Goal: Information Seeking & Learning: Learn about a topic

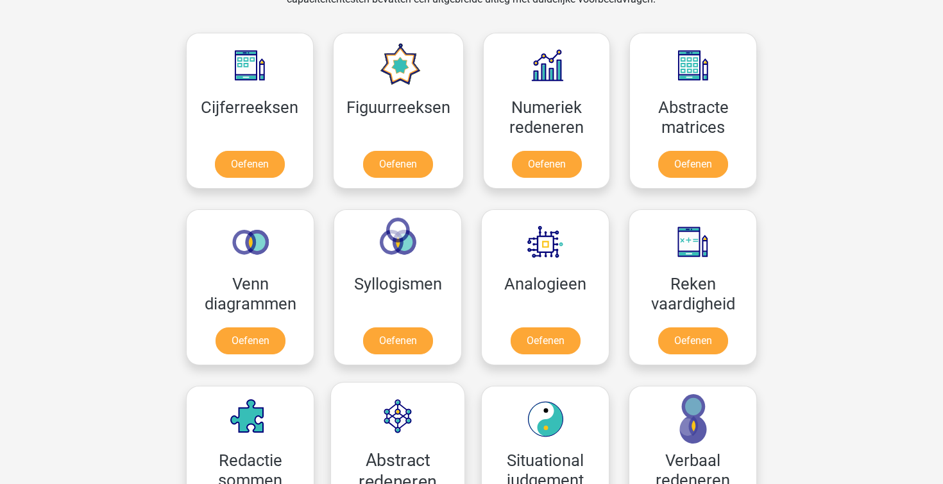
scroll to position [559, 0]
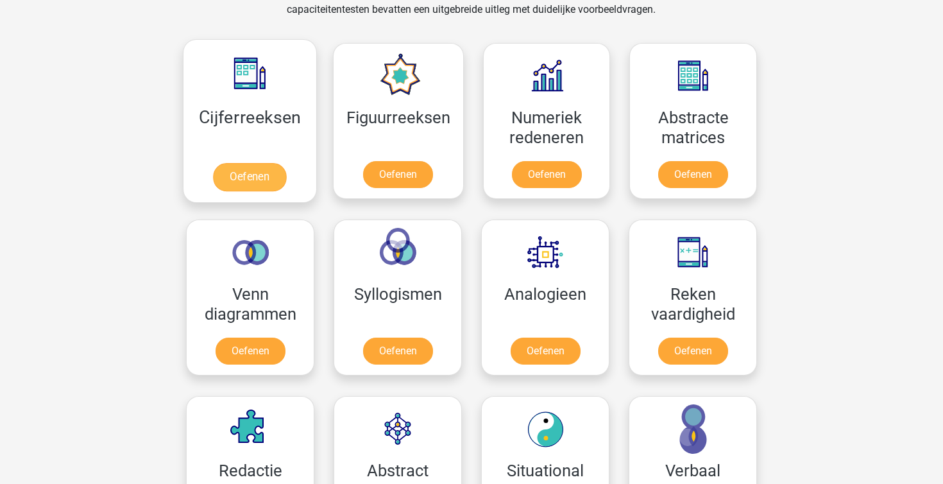
click at [285, 171] on link "Oefenen" at bounding box center [249, 177] width 73 height 28
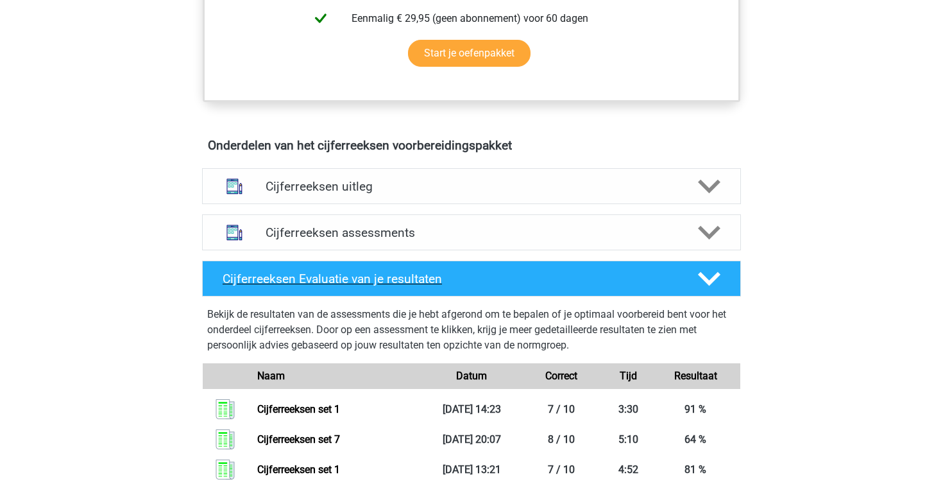
scroll to position [727, 0]
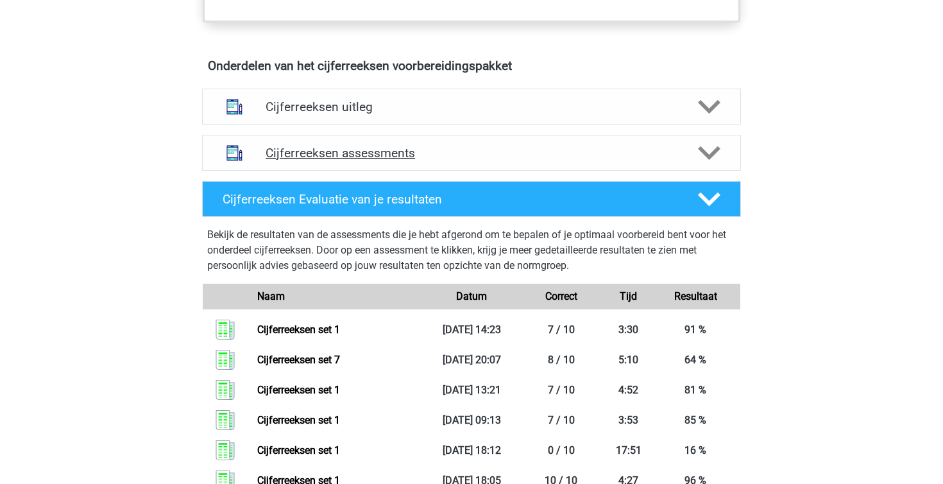
click at [387, 160] on h4 "Cijferreeksen assessments" at bounding box center [472, 153] width 412 height 15
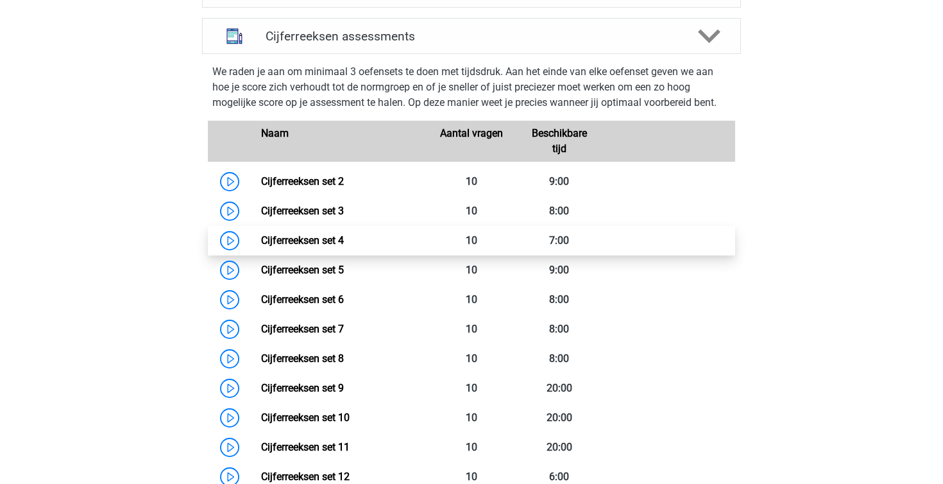
scroll to position [845, 0]
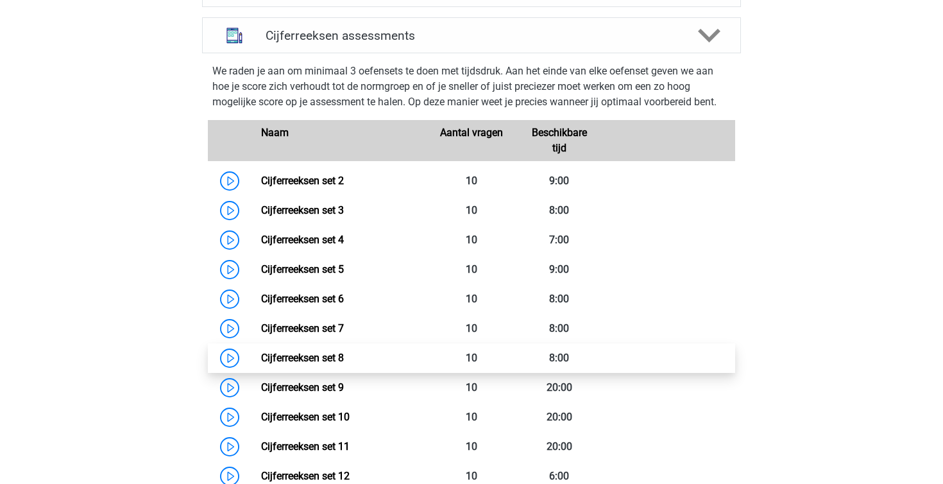
click at [344, 364] on link "Cijferreeksen set 8" at bounding box center [302, 358] width 83 height 12
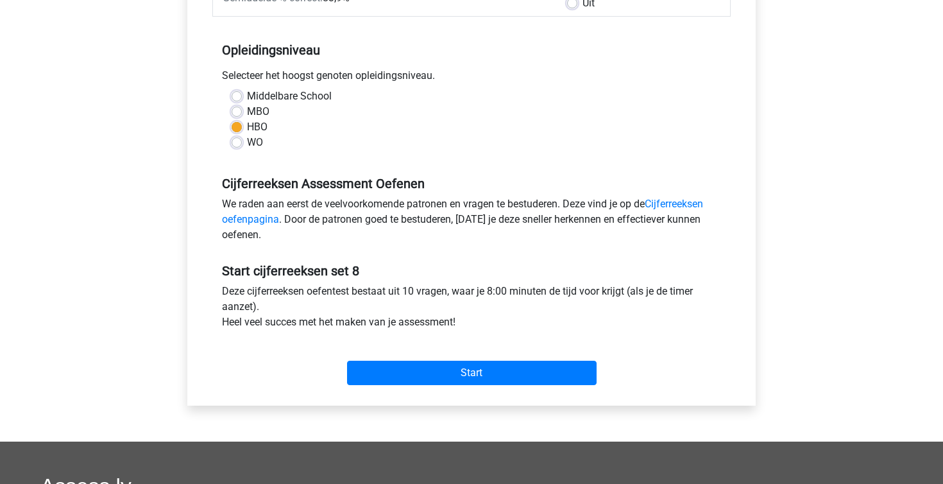
scroll to position [235, 0]
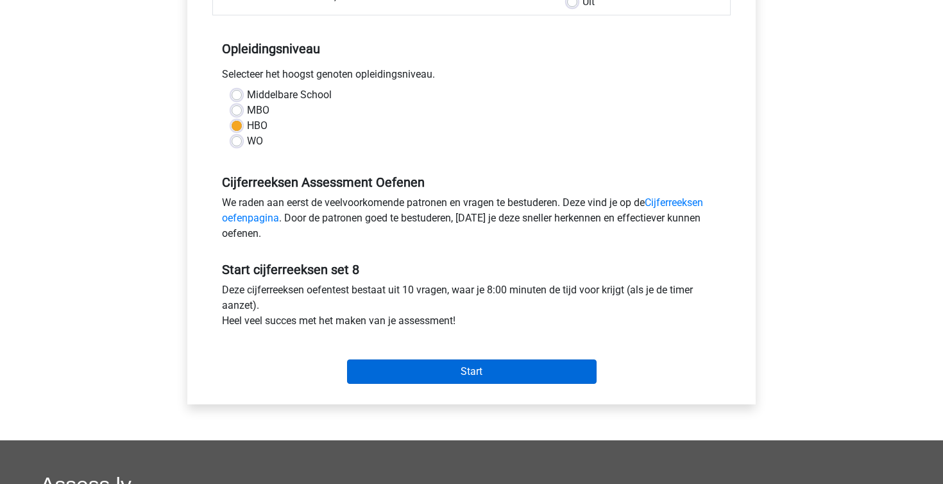
click at [431, 375] on input "Start" at bounding box center [472, 371] width 250 height 24
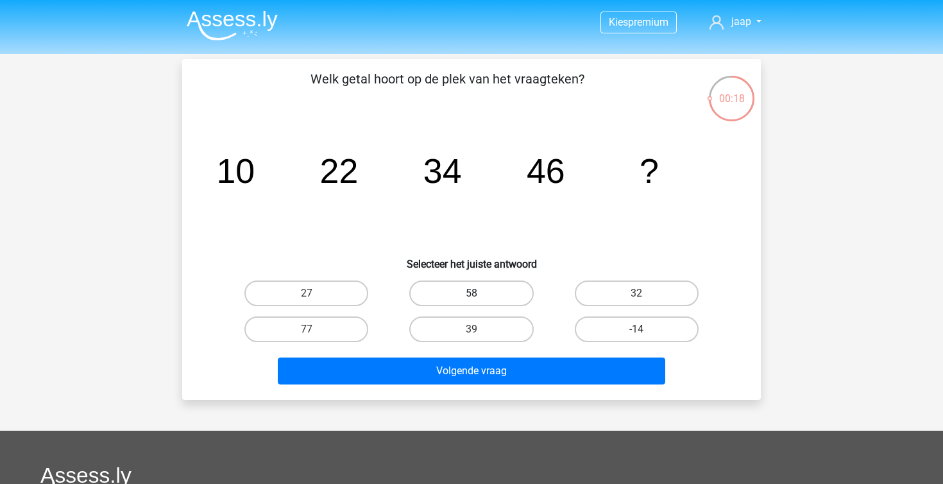
click at [474, 284] on label "58" at bounding box center [471, 293] width 124 height 26
click at [474, 293] on input "58" at bounding box center [476, 297] width 8 height 8
radio input "true"
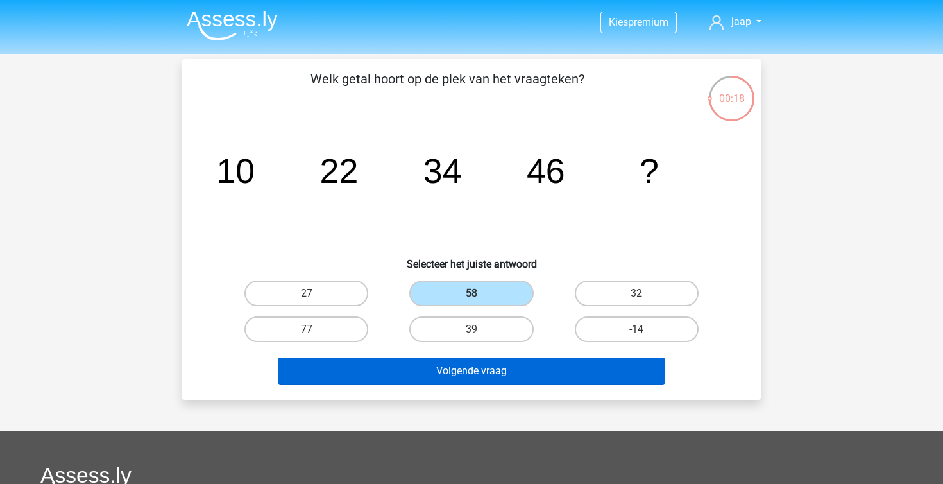
click at [465, 366] on button "Volgende vraag" at bounding box center [472, 370] width 388 height 27
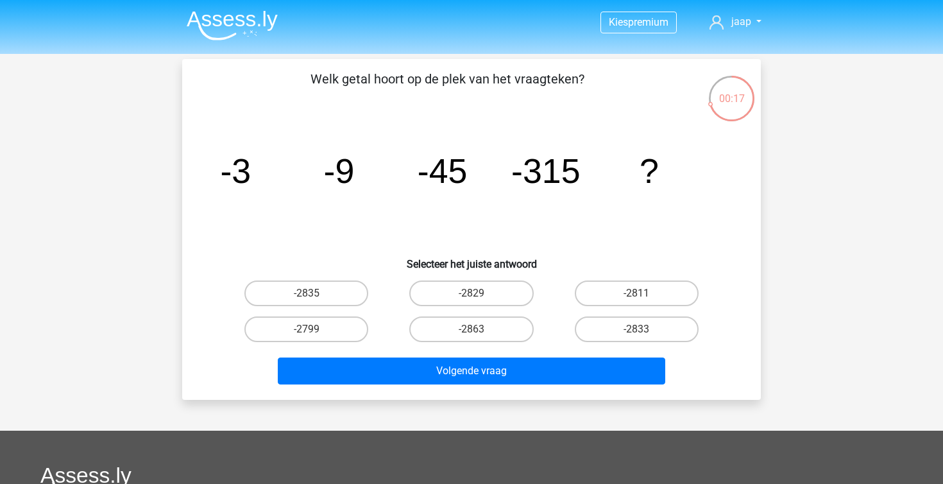
scroll to position [59, 0]
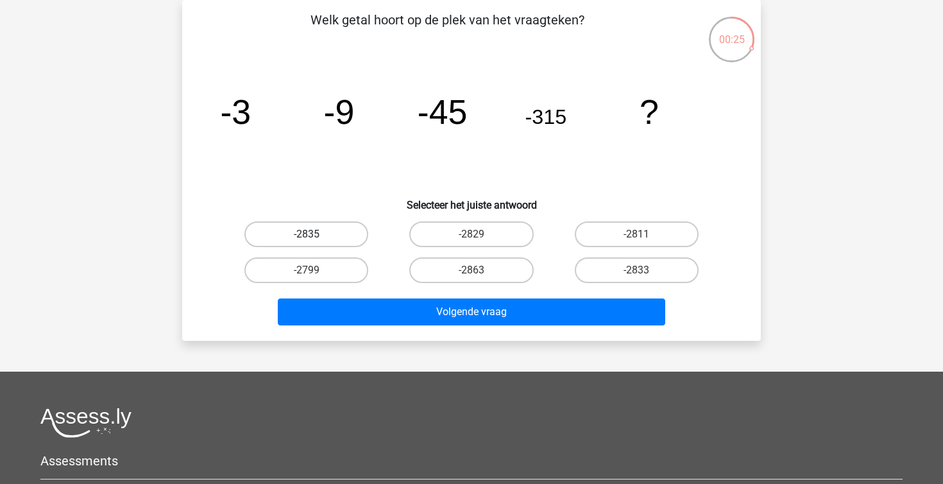
click at [304, 235] on label "-2835" at bounding box center [307, 234] width 124 height 26
click at [307, 235] on input "-2835" at bounding box center [311, 238] width 8 height 8
radio input "true"
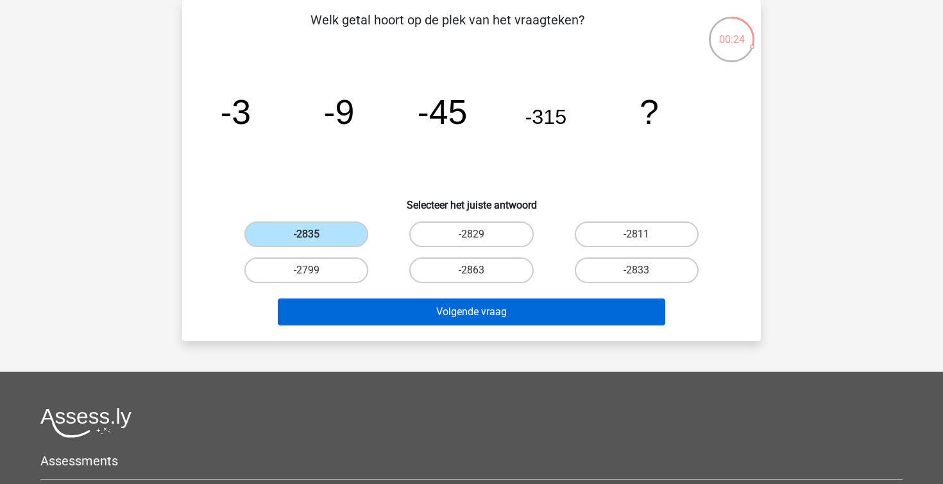
click at [379, 307] on button "Volgende vraag" at bounding box center [472, 311] width 388 height 27
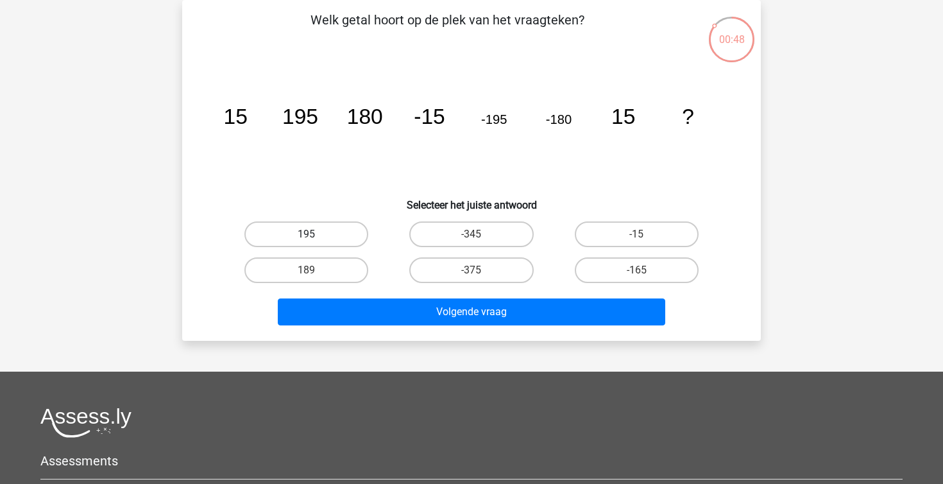
click at [334, 237] on label "195" at bounding box center [307, 234] width 124 height 26
click at [315, 237] on input "195" at bounding box center [311, 238] width 8 height 8
radio input "true"
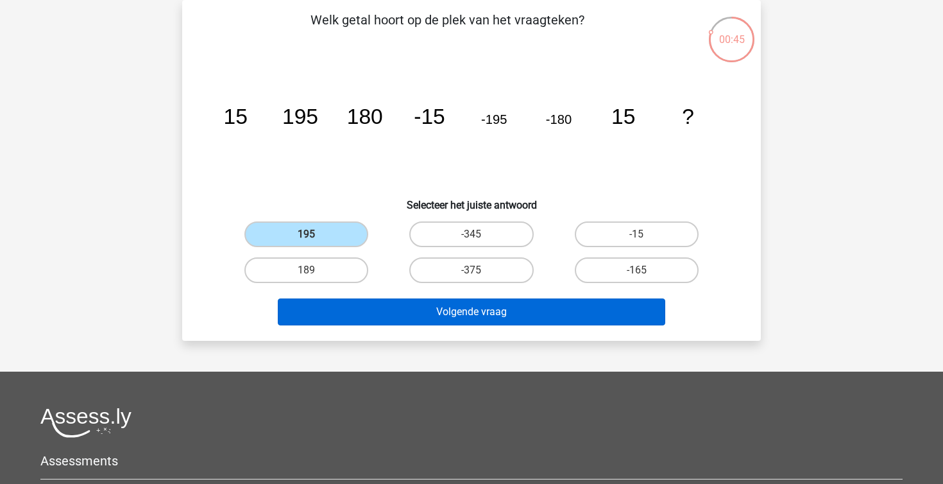
click at [387, 301] on button "Volgende vraag" at bounding box center [472, 311] width 388 height 27
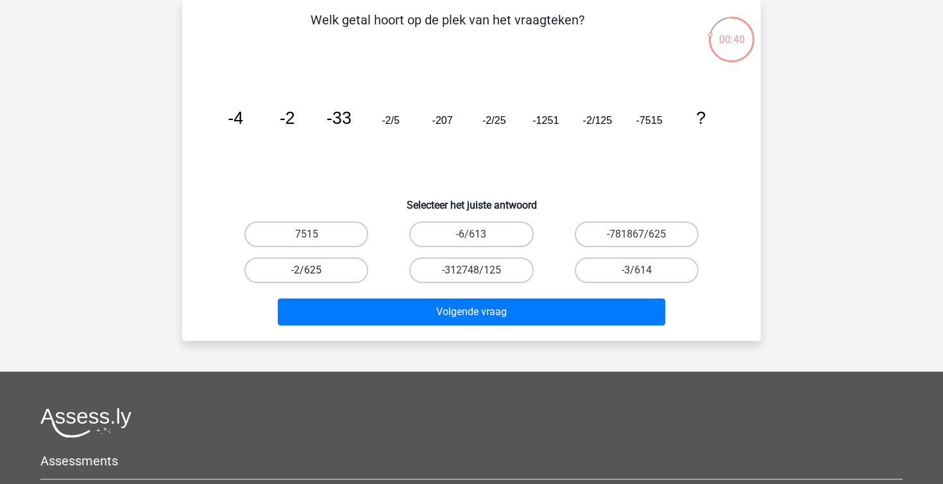
click at [361, 282] on label "-2/625" at bounding box center [307, 270] width 124 height 26
click at [315, 279] on input "-2/625" at bounding box center [311, 274] width 8 height 8
radio input "true"
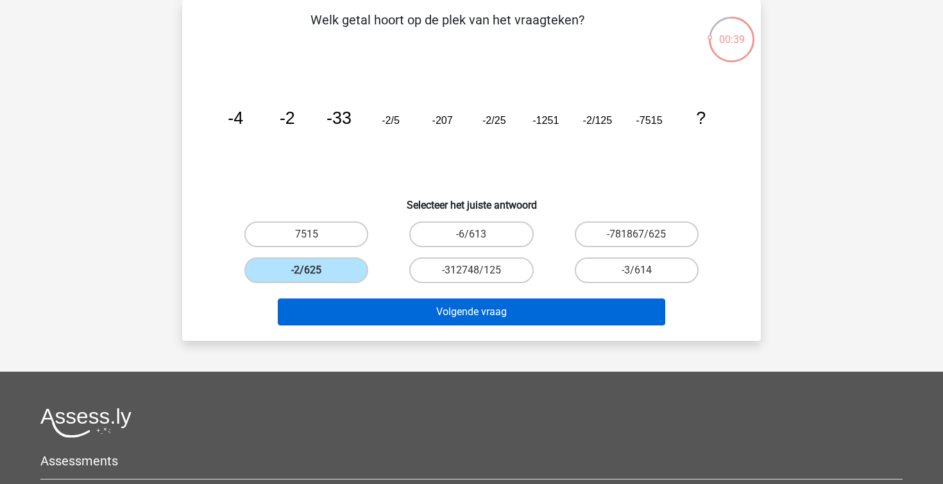
click at [402, 309] on button "Volgende vraag" at bounding box center [472, 311] width 388 height 27
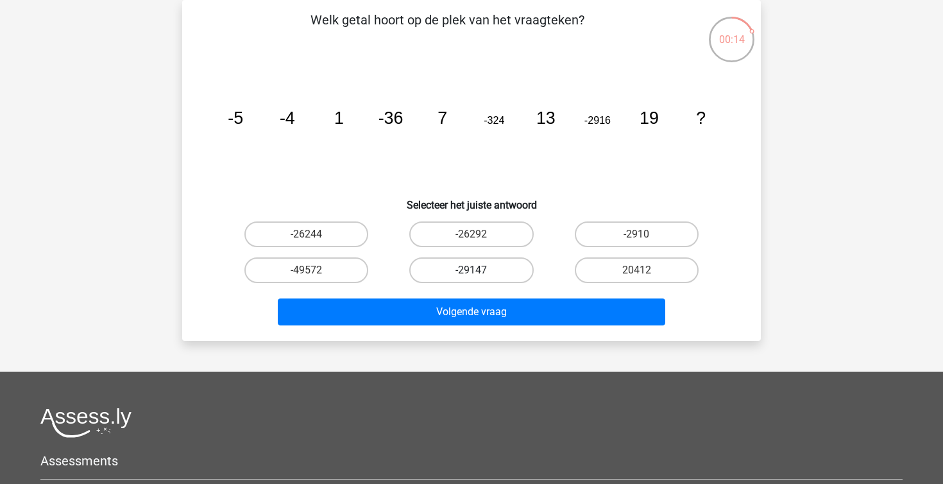
click at [446, 270] on label "-29147" at bounding box center [471, 270] width 124 height 26
click at [472, 270] on input "-29147" at bounding box center [476, 274] width 8 height 8
radio input "true"
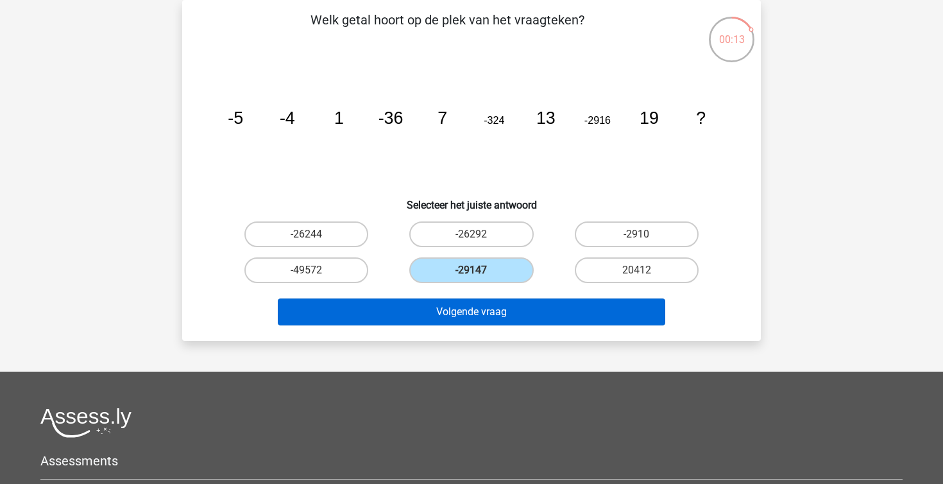
click at [455, 308] on button "Volgende vraag" at bounding box center [472, 311] width 388 height 27
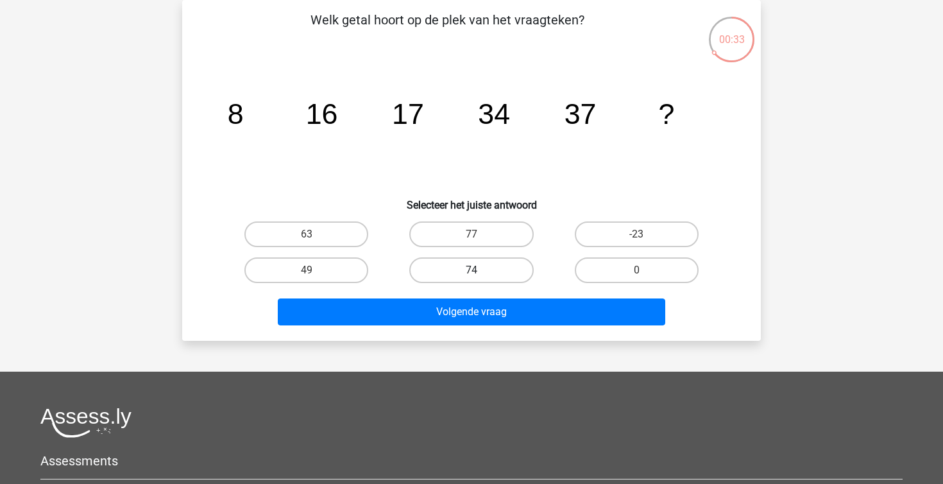
click at [442, 264] on label "74" at bounding box center [471, 270] width 124 height 26
click at [472, 270] on input "74" at bounding box center [476, 274] width 8 height 8
radio input "true"
click at [472, 330] on div "Welk getal hoort op de plek van het vraagteken? image/svg+xml 8 16 17 34 37 ? S…" at bounding box center [471, 170] width 579 height 341
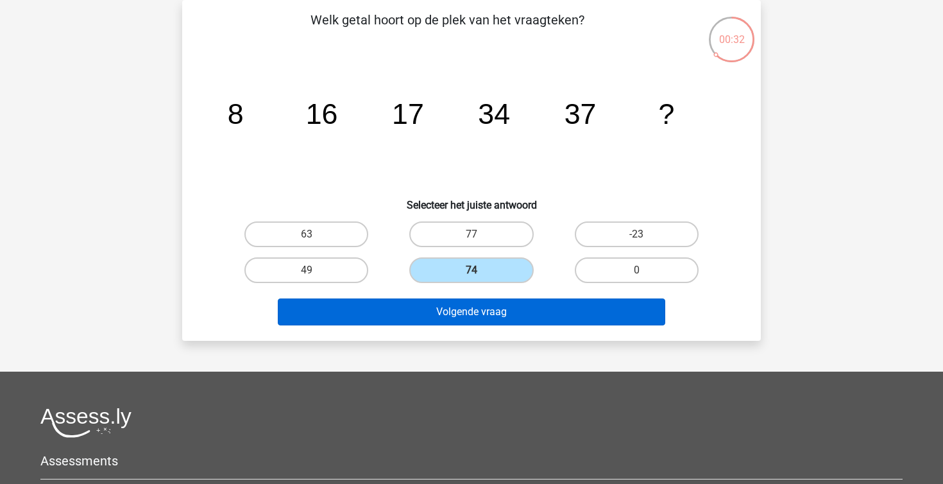
click at [464, 314] on button "Volgende vraag" at bounding box center [472, 311] width 388 height 27
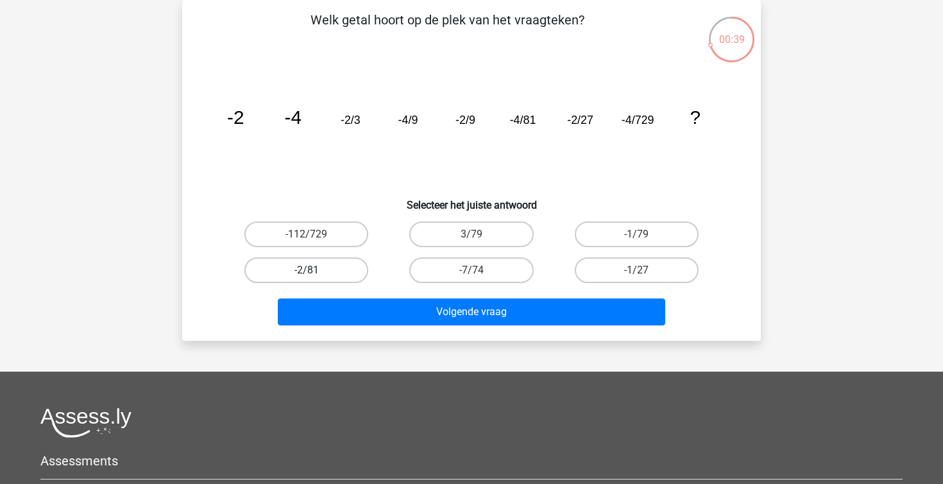
click at [338, 265] on label "-2/81" at bounding box center [307, 270] width 124 height 26
click at [315, 270] on input "-2/81" at bounding box center [311, 274] width 8 height 8
radio input "true"
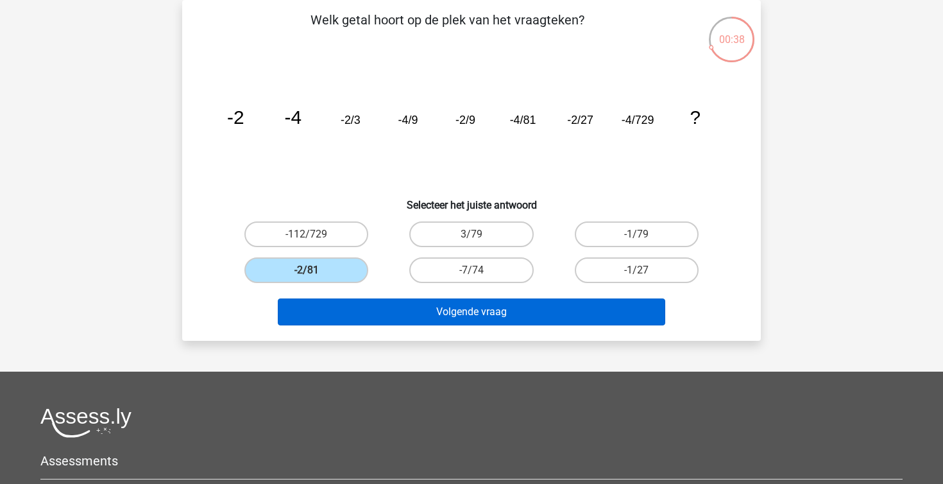
click at [378, 320] on button "Volgende vraag" at bounding box center [472, 311] width 388 height 27
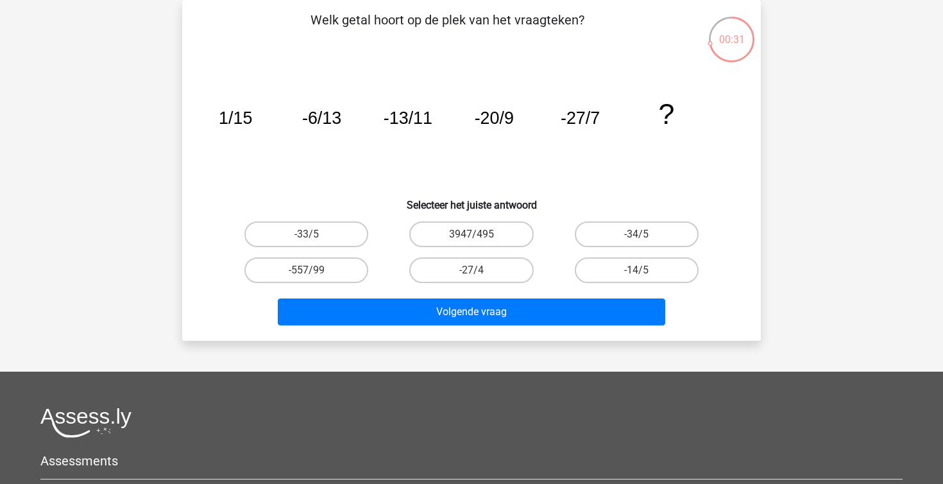
click at [616, 218] on div "-34/5" at bounding box center [636, 234] width 165 height 36
click at [616, 229] on label "-34/5" at bounding box center [637, 234] width 124 height 26
click at [637, 234] on input "-34/5" at bounding box center [641, 238] width 8 height 8
radio input "true"
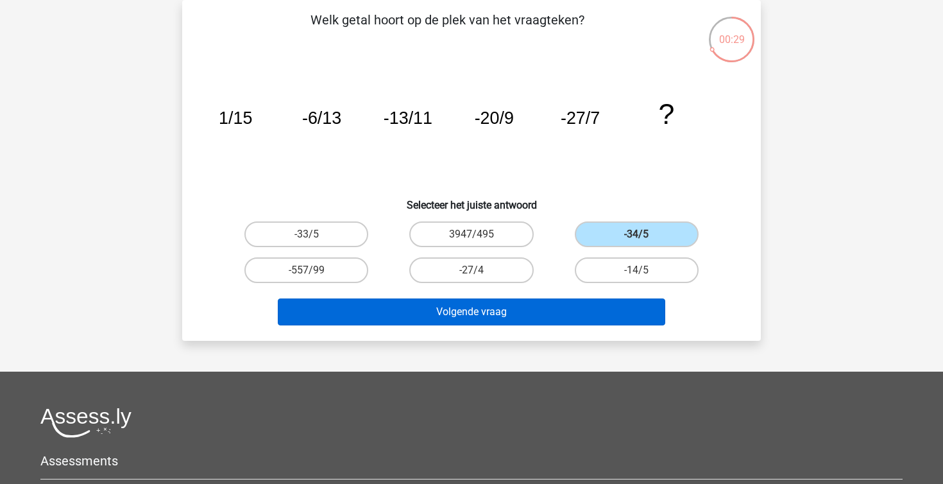
click at [608, 308] on button "Volgende vraag" at bounding box center [472, 311] width 388 height 27
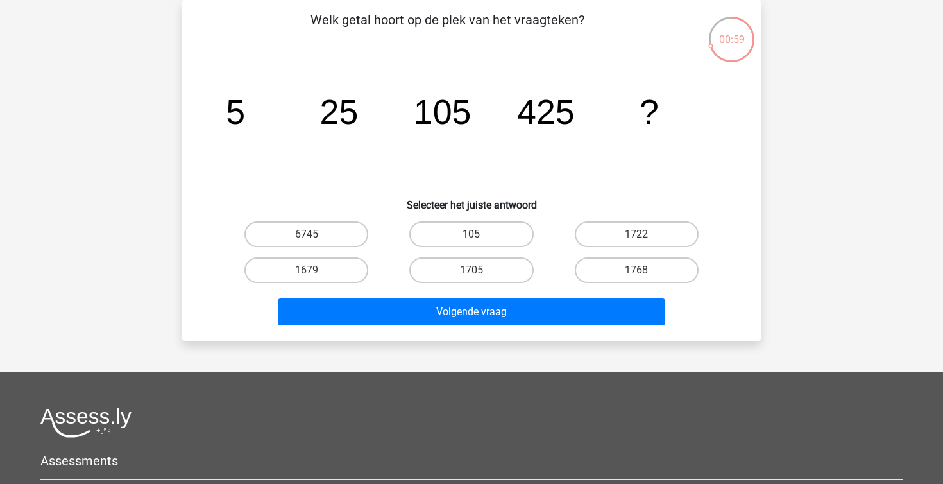
click at [531, 256] on div "1705" at bounding box center [471, 270] width 165 height 36
click at [519, 264] on label "1705" at bounding box center [471, 270] width 124 height 26
click at [480, 270] on input "1705" at bounding box center [476, 274] width 8 height 8
radio input "true"
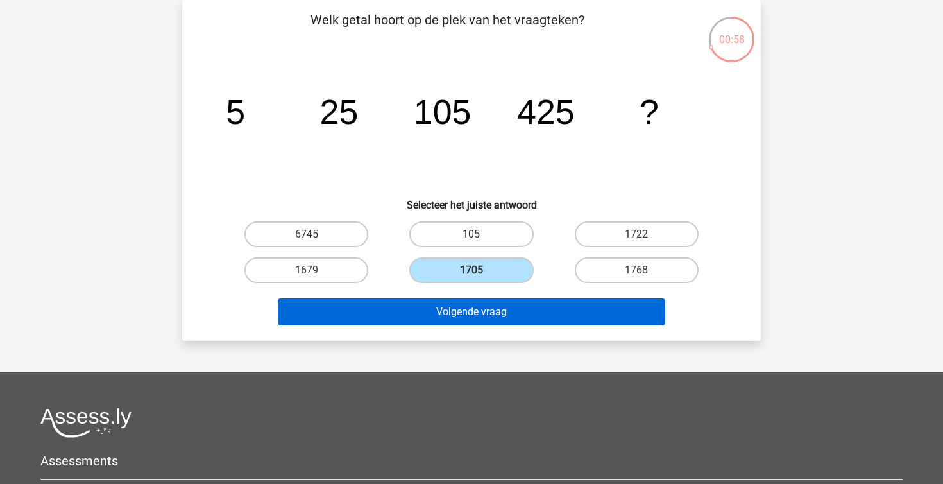
click at [522, 314] on button "Volgende vraag" at bounding box center [472, 311] width 388 height 27
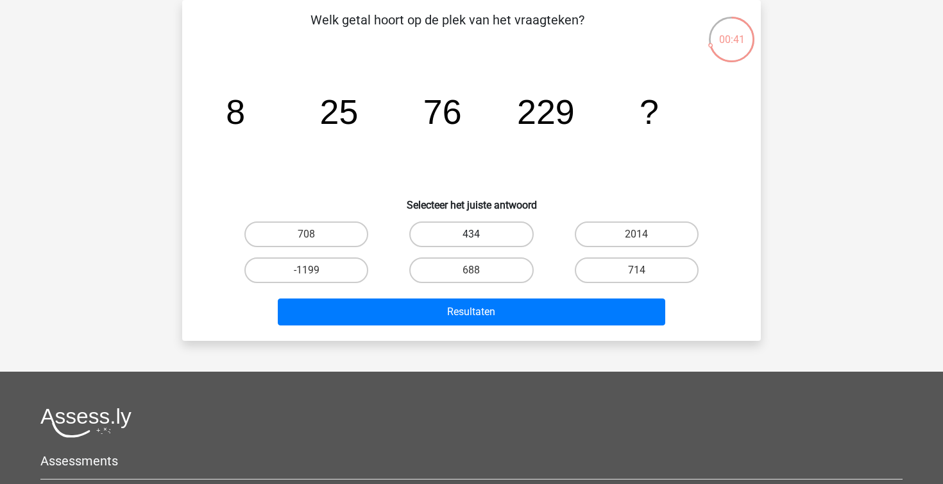
click at [432, 234] on label "434" at bounding box center [471, 234] width 124 height 26
click at [472, 234] on input "434" at bounding box center [476, 238] width 8 height 8
radio input "true"
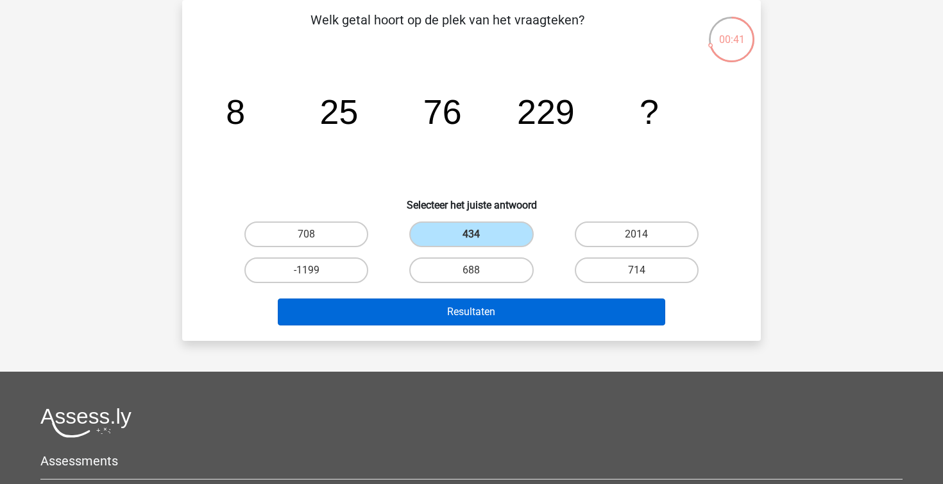
click at [454, 303] on button "Resultaten" at bounding box center [472, 311] width 388 height 27
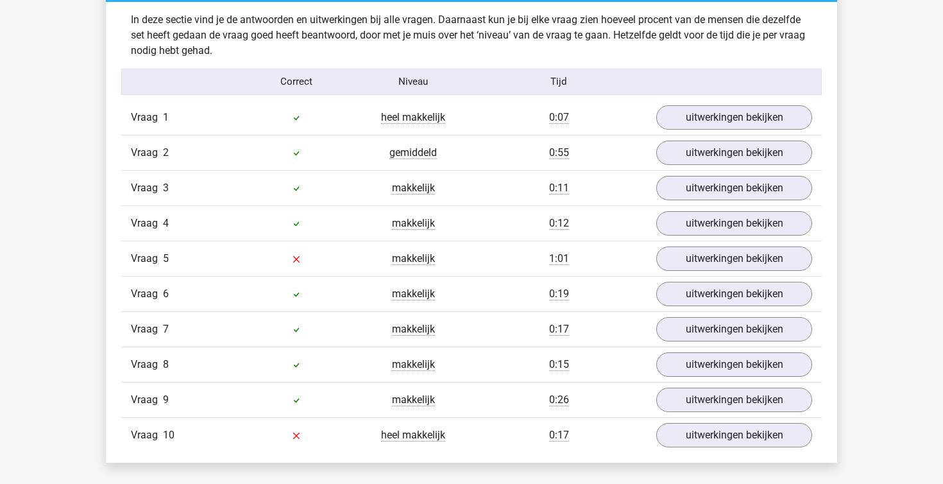
scroll to position [1051, 0]
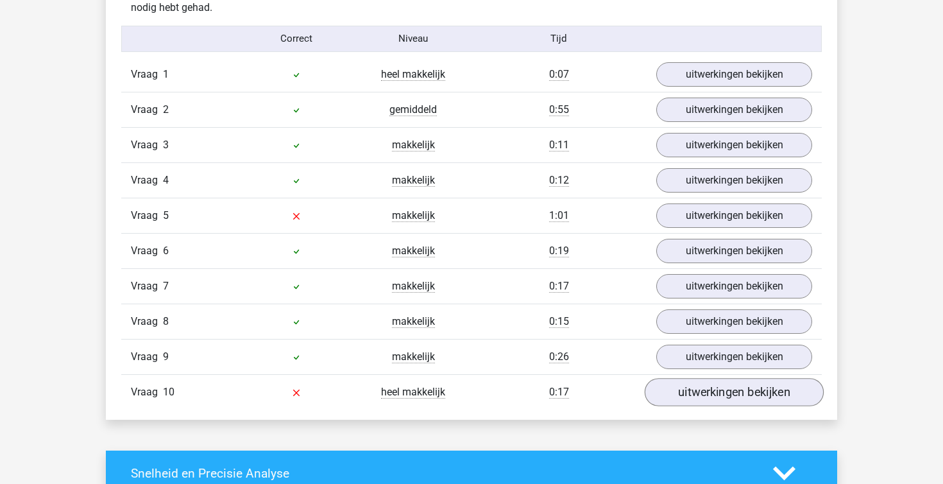
click at [665, 395] on link "uitwerkingen bekijken" at bounding box center [734, 392] width 179 height 28
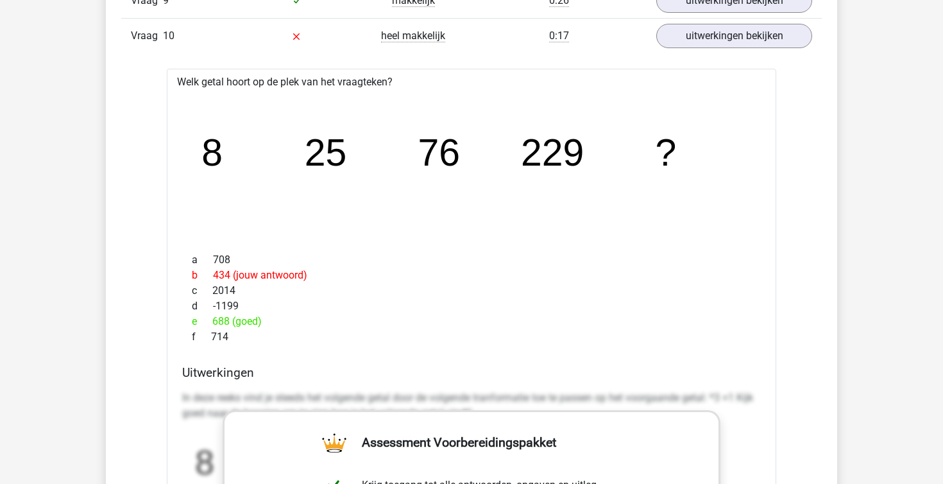
scroll to position [1393, 0]
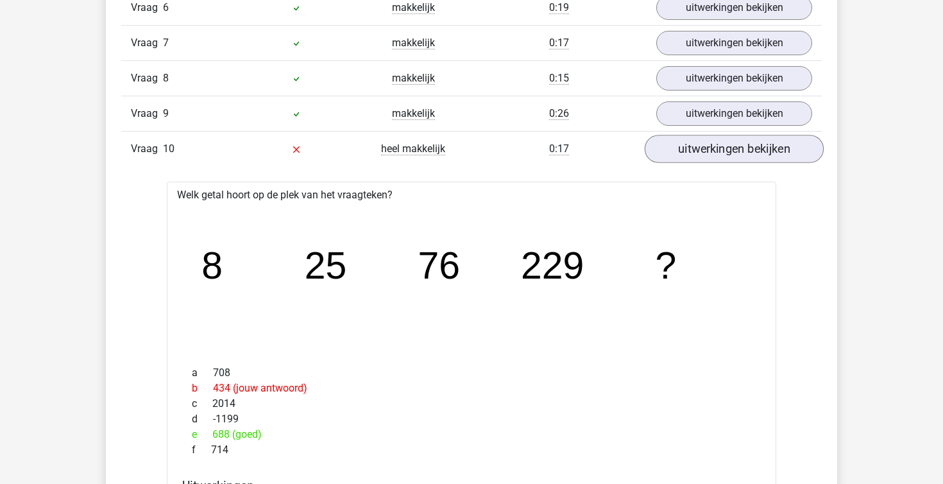
click at [697, 146] on link "uitwerkingen bekijken" at bounding box center [734, 149] width 179 height 28
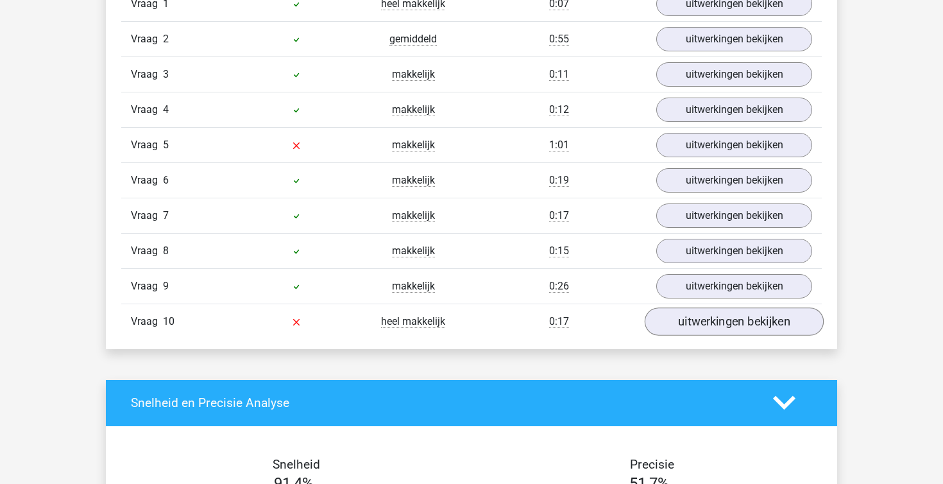
scroll to position [1120, 0]
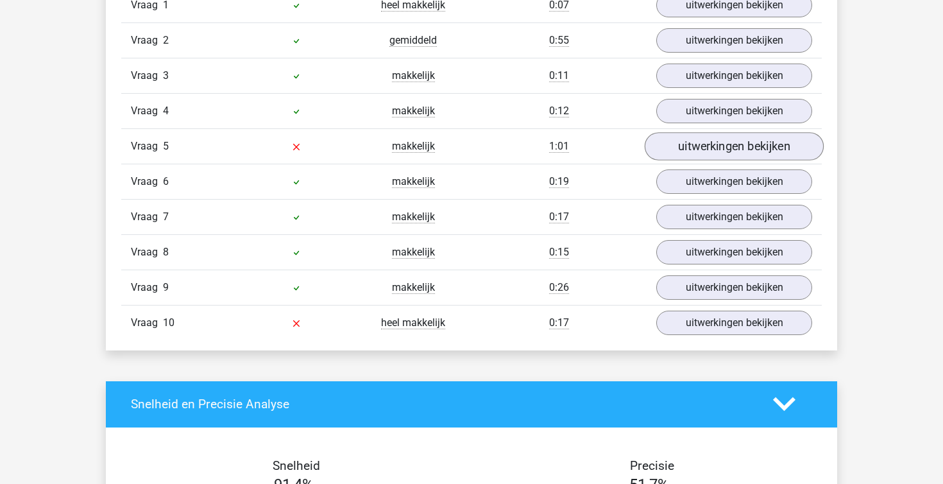
click at [695, 156] on link "uitwerkingen bekijken" at bounding box center [734, 146] width 179 height 28
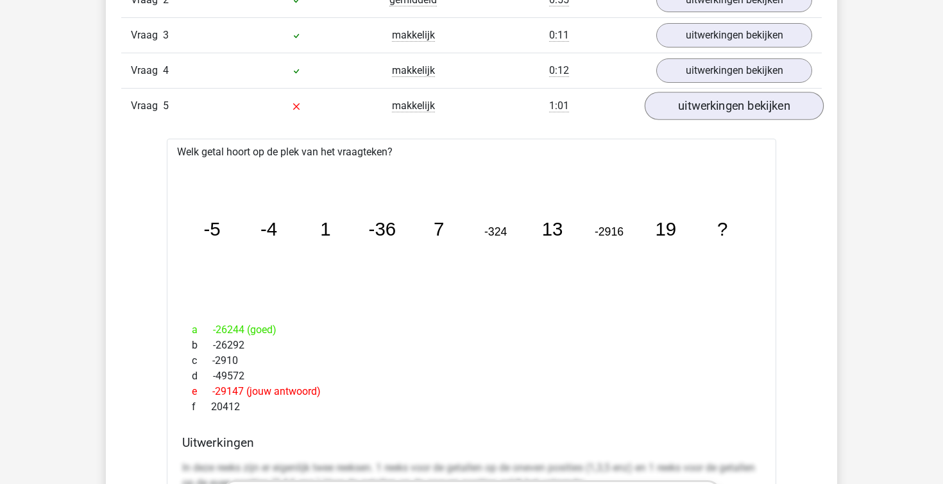
scroll to position [1161, 0]
click at [697, 110] on link "uitwerkingen bekijken" at bounding box center [734, 105] width 179 height 28
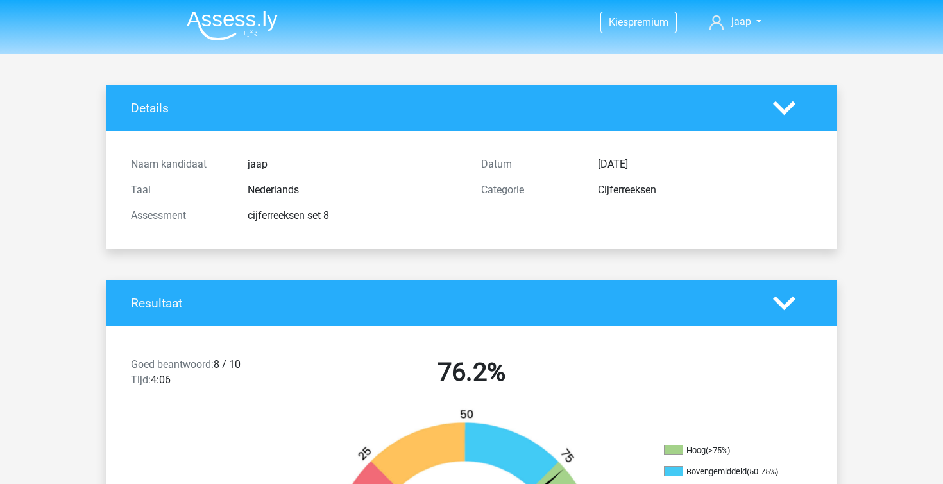
scroll to position [0, 0]
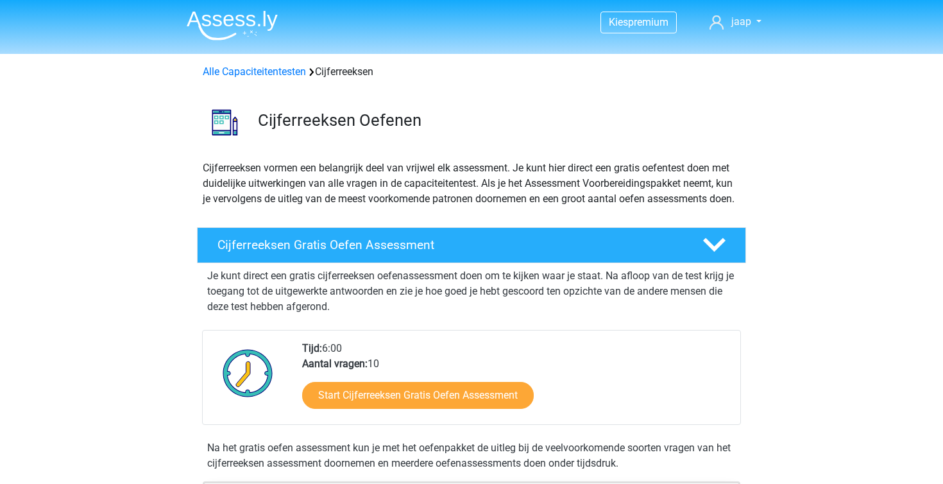
scroll to position [845, 0]
